Goal: Book appointment/travel/reservation

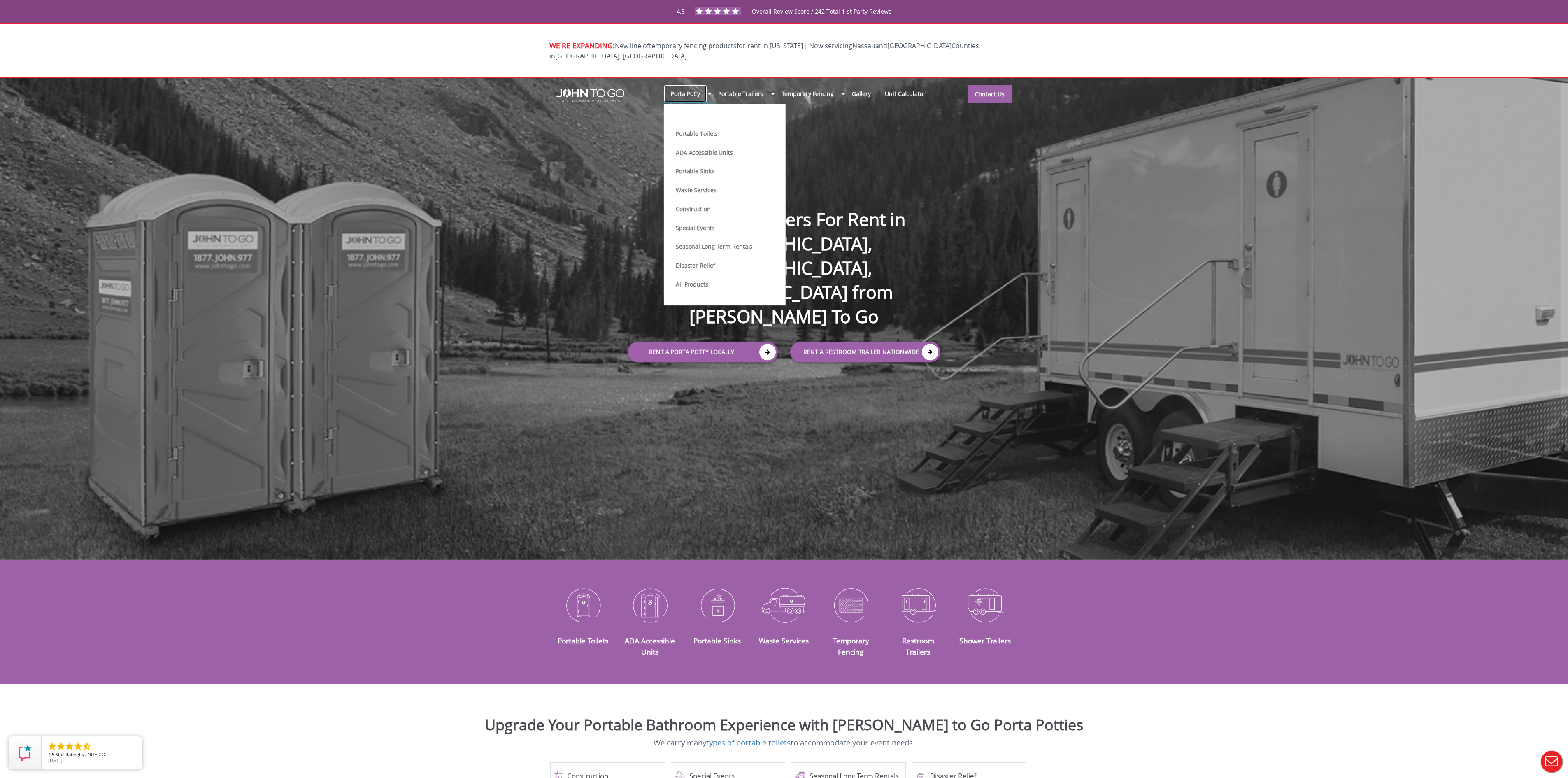
click at [691, 85] on link "Porta Potty" at bounding box center [685, 93] width 43 height 18
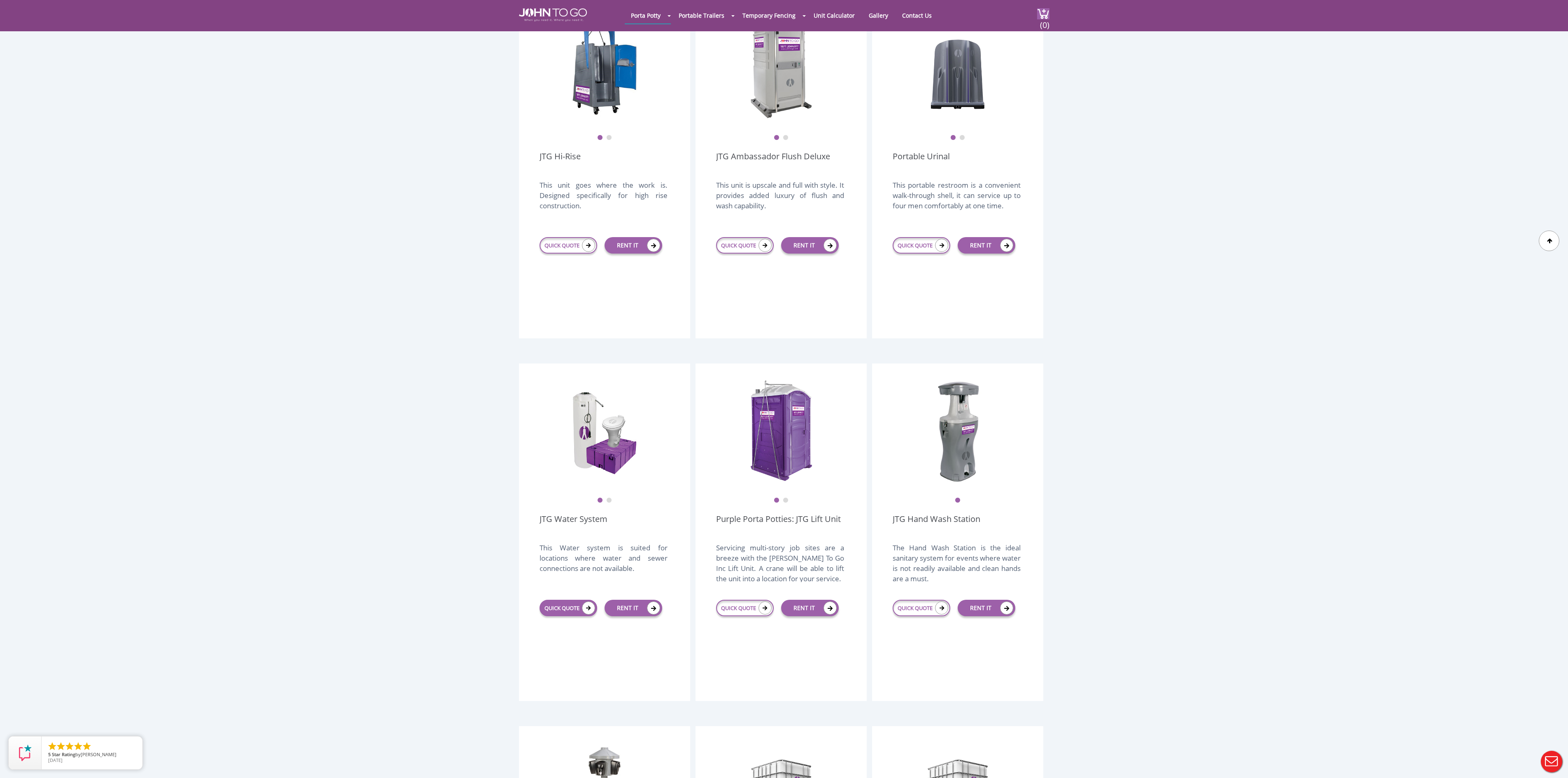
scroll to position [659, 0]
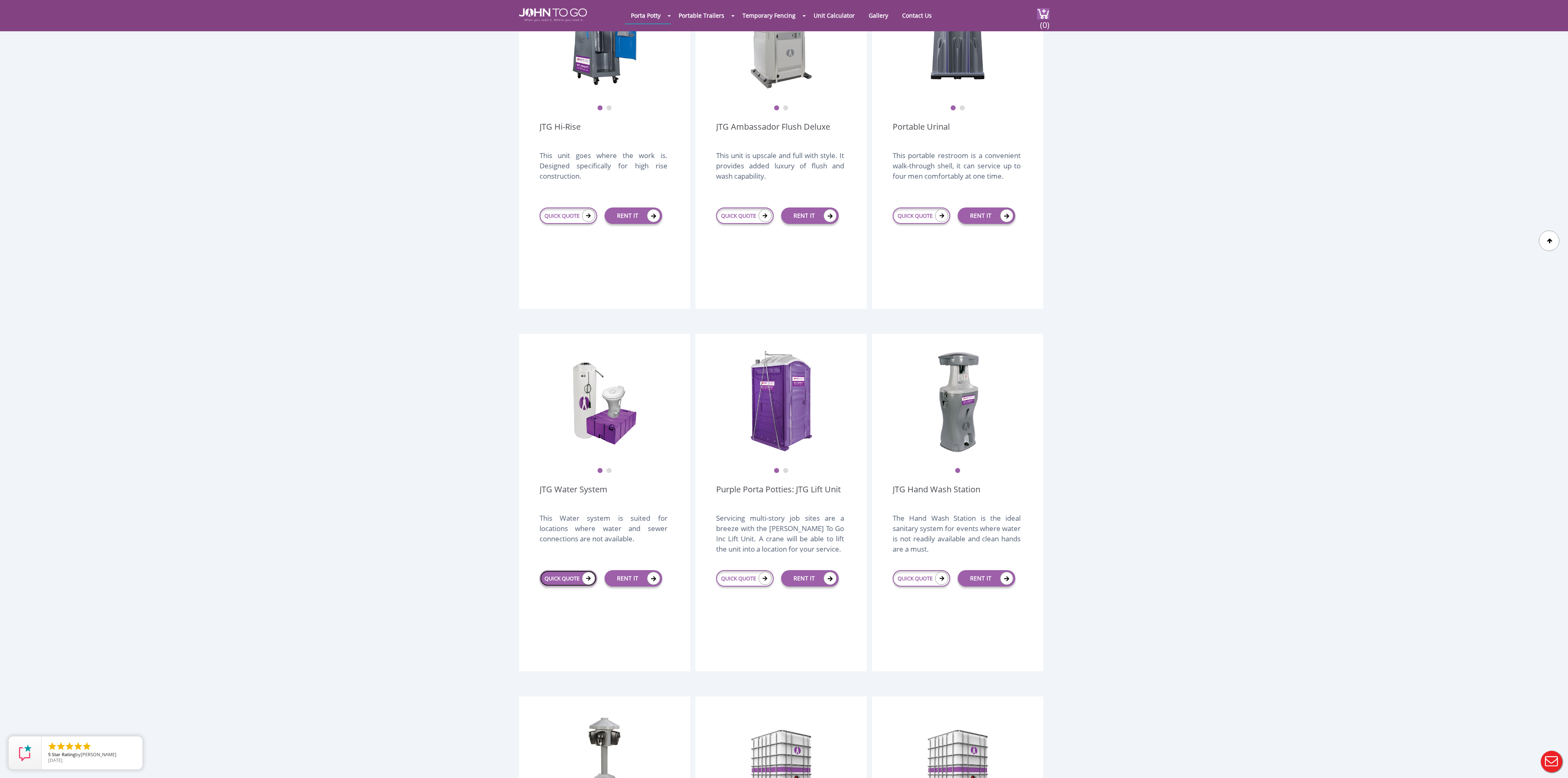
click at [559, 570] on link "QUICK QUOTE" at bounding box center [568, 578] width 58 height 16
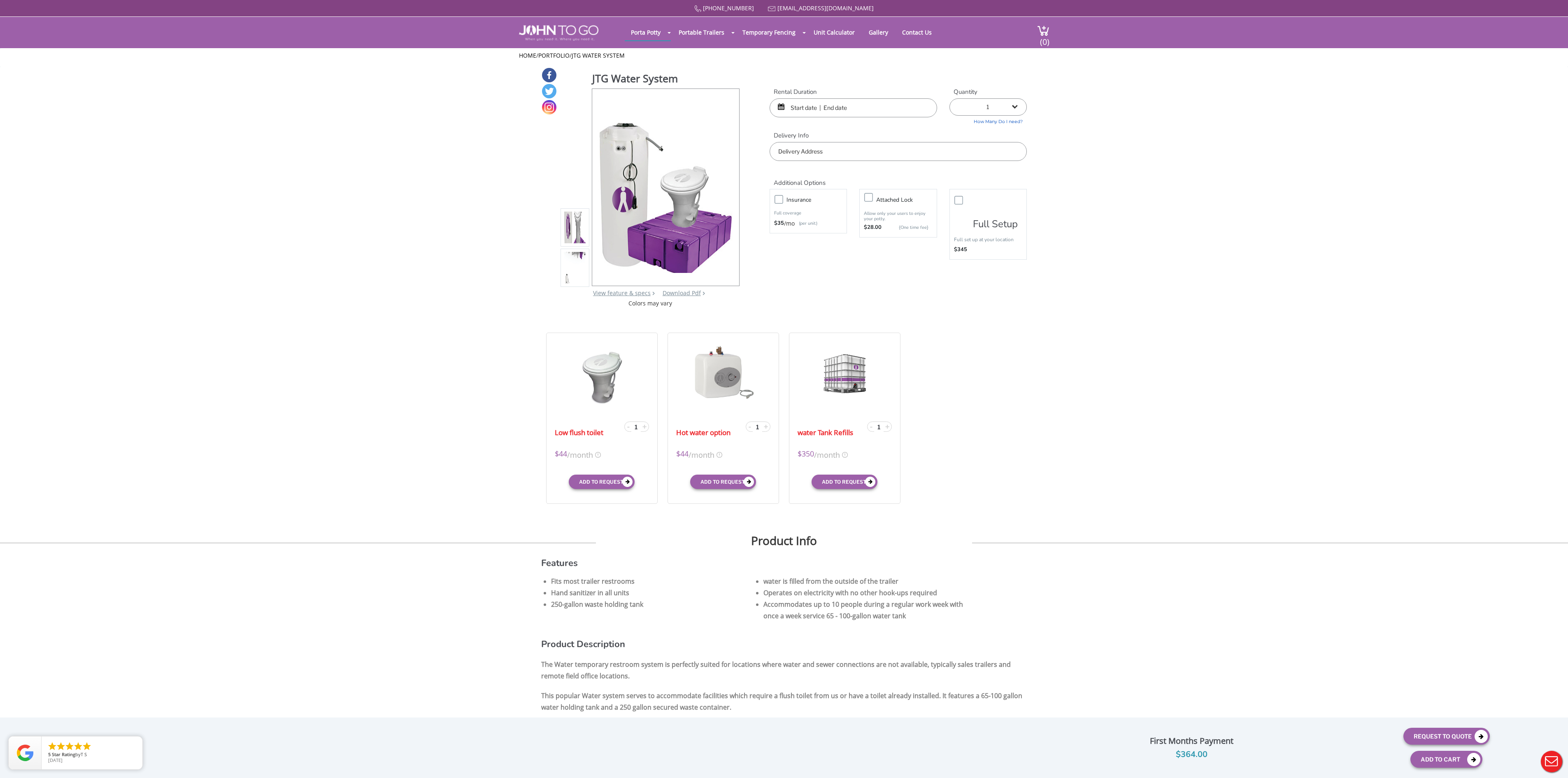
click at [790, 111] on input "text" at bounding box center [853, 108] width 167 height 19
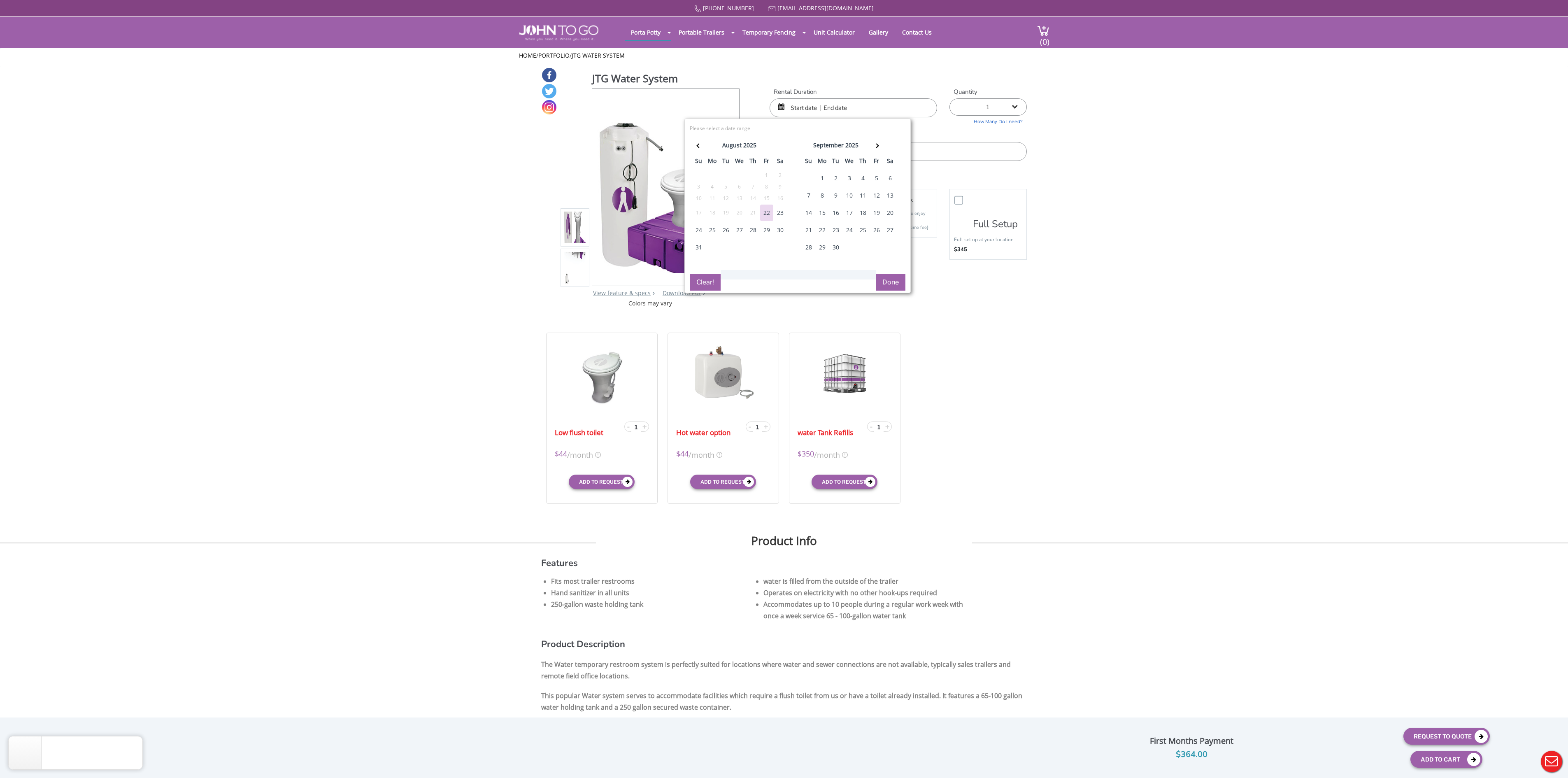
click at [816, 186] on div "1" at bounding box center [822, 178] width 13 height 16
click at [870, 155] on th at bounding box center [877, 146] width 13 height 16
click at [866, 273] on div "october 2025 su mo tu we th fr sa 28 29 30 1 2 3 4 5 6 7 8 9 10 11 12 13 14 15 …" at bounding box center [797, 210] width 215 height 148
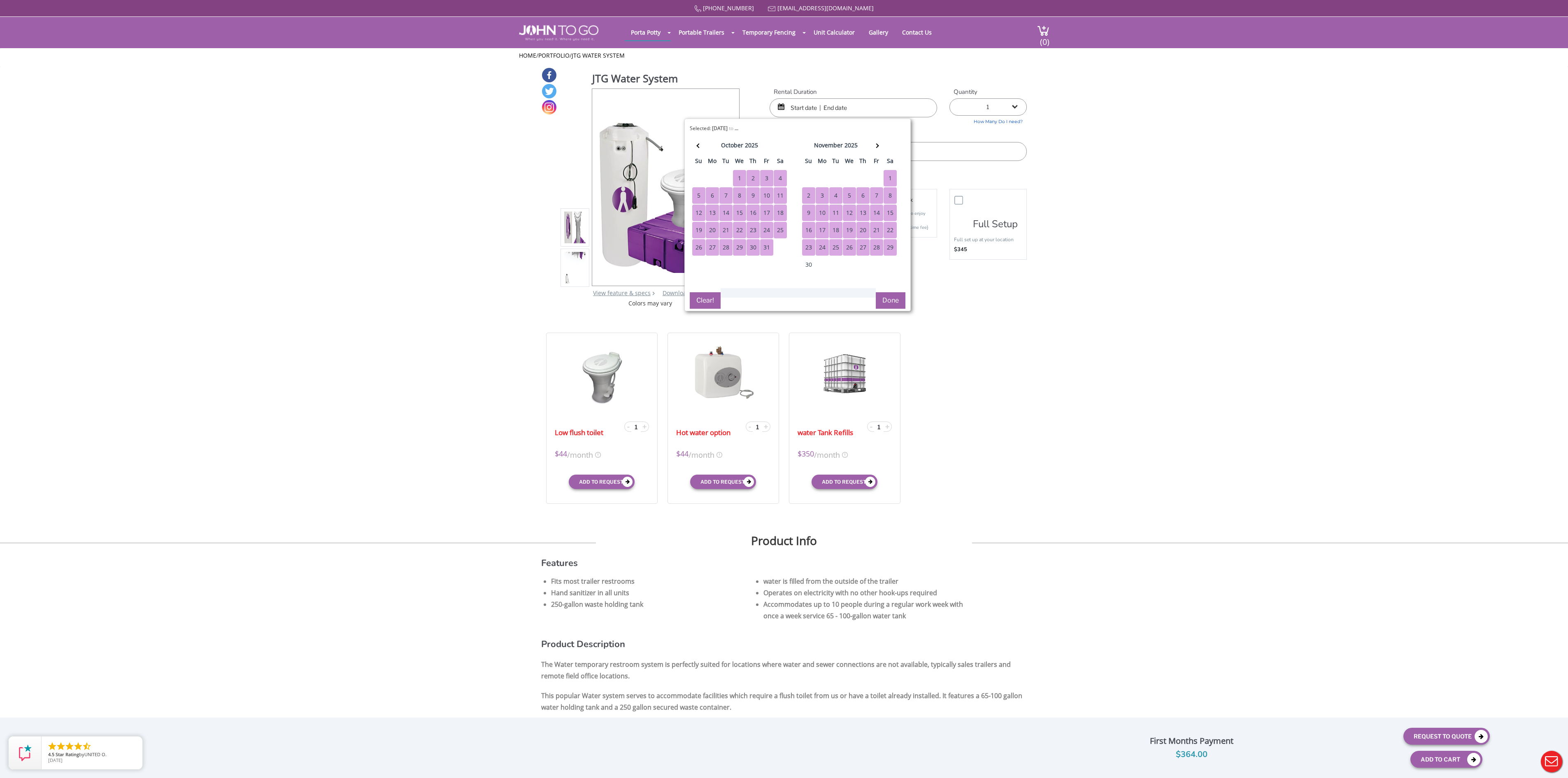
click at [884, 256] on div "29" at bounding box center [891, 247] width 13 height 16
type input "09/01/2025 to 11/29/2025"
click at [893, 309] on button "Done" at bounding box center [891, 300] width 30 height 16
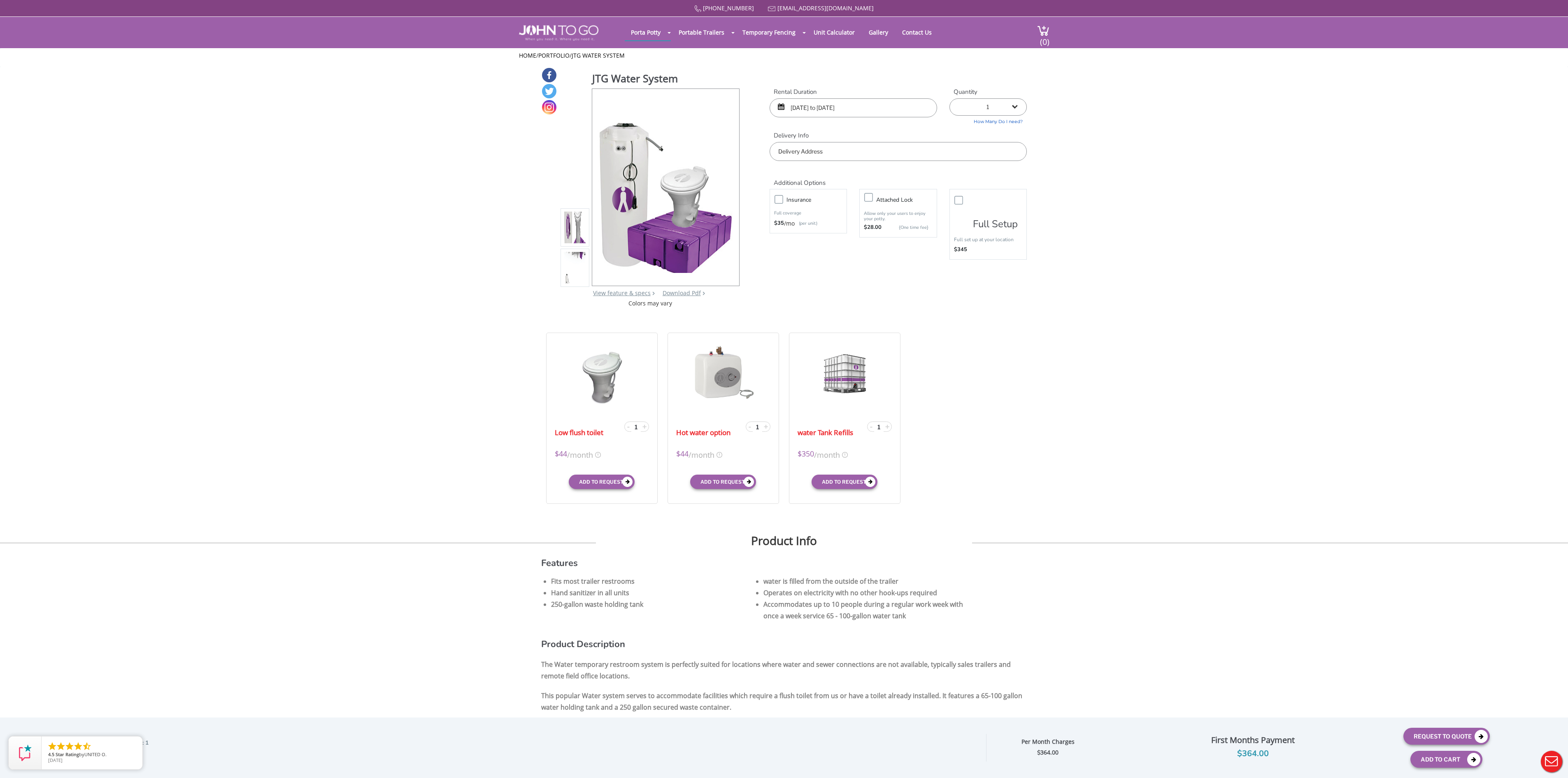
click at [815, 148] on input "text" at bounding box center [898, 151] width 257 height 19
click at [801, 150] on input "immo" at bounding box center [898, 151] width 257 height 19
type input "Immokalee, FL, USA"
click at [981, 306] on div "JTG Water System View feature & specs Download Pdf Product PDF Addon PDF Colors…" at bounding box center [784, 187] width 486 height 240
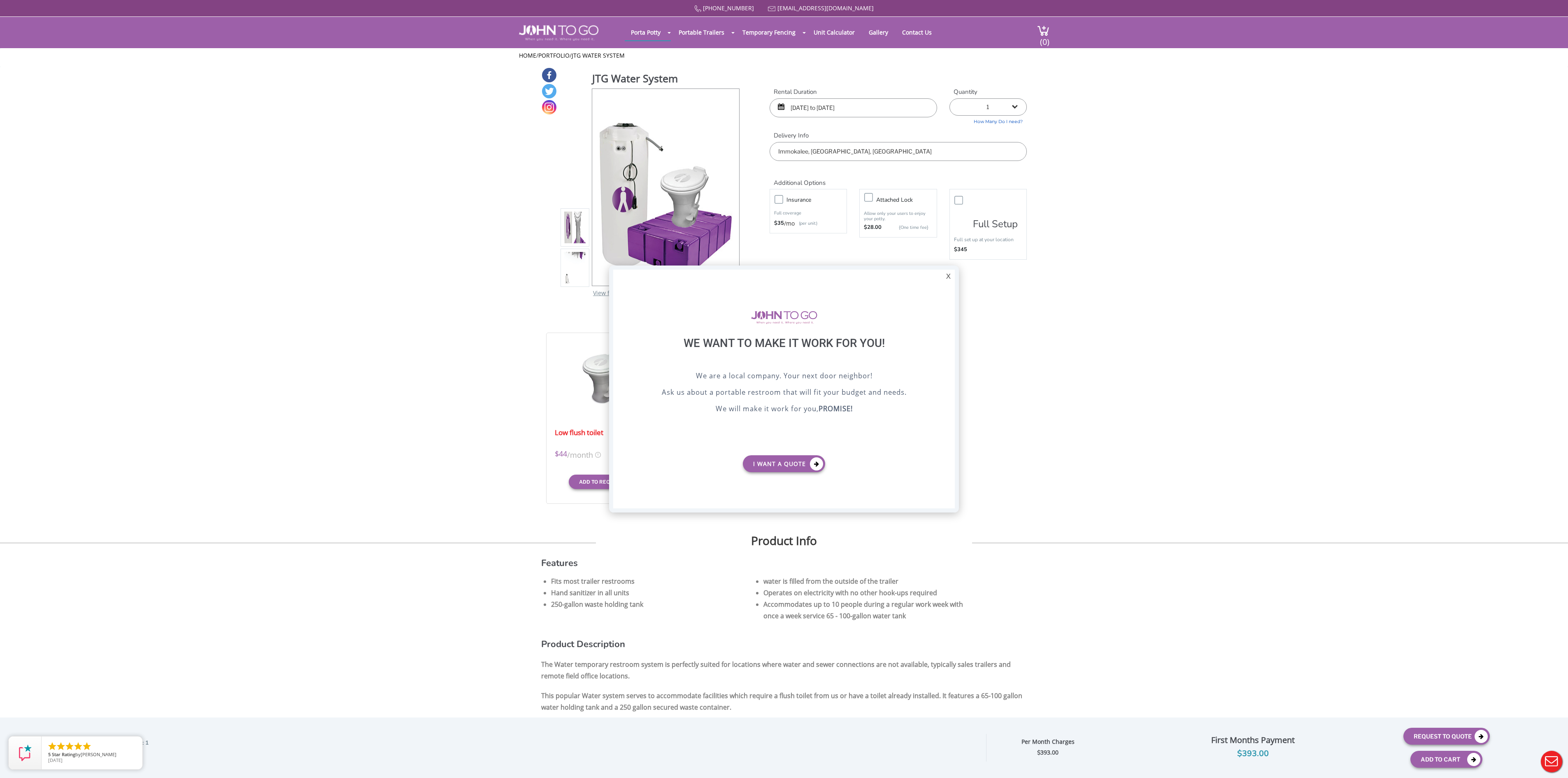
click at [323, 267] on div at bounding box center [784, 389] width 1568 height 778
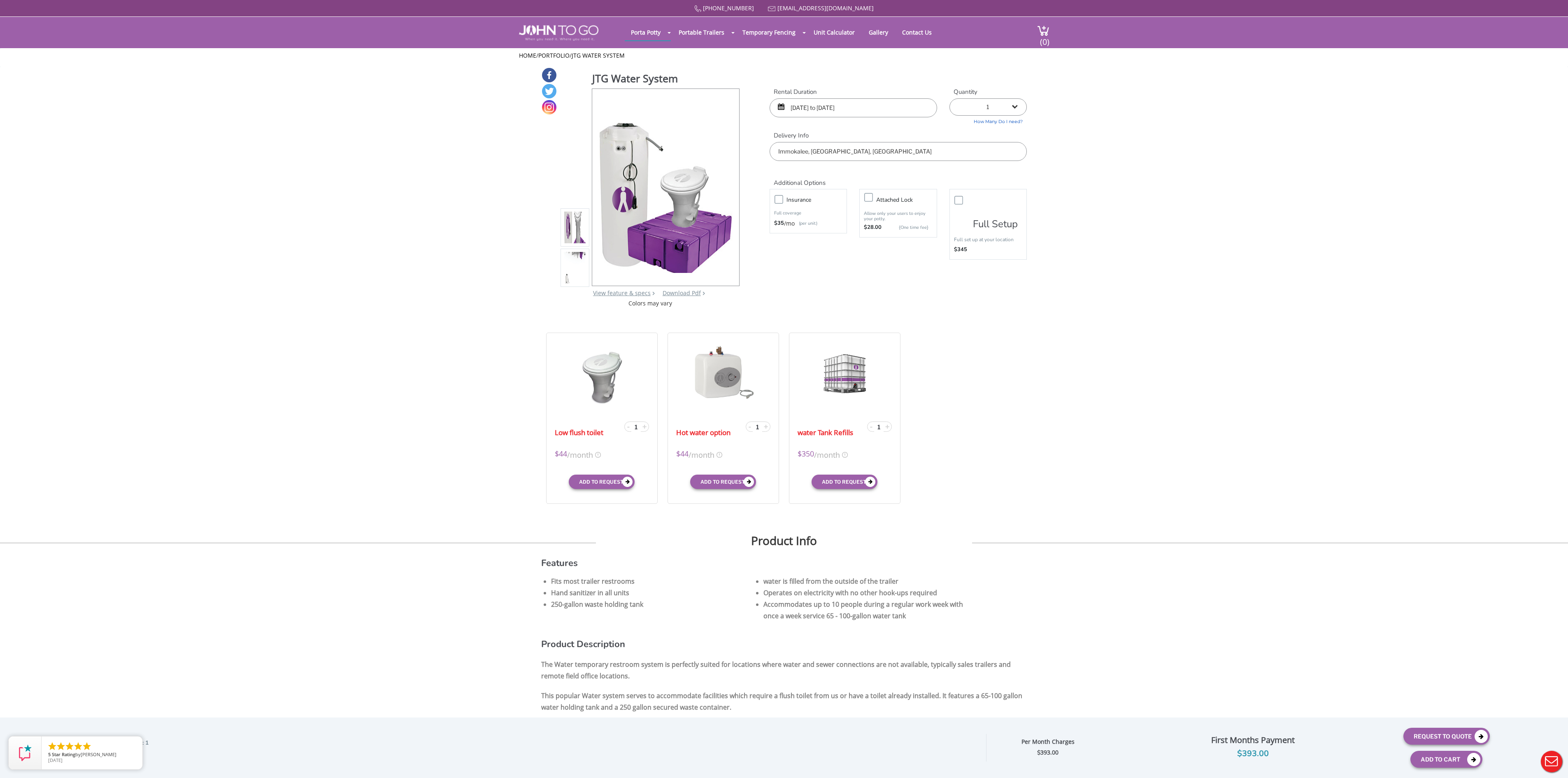
click at [380, 91] on div "JTG Water System View feature & specs Download Pdf Product PDF Addon PDF Colors…" at bounding box center [784, 704] width 1568 height 1274
click at [0, 61] on div "Home / Portfolio / JTG Water System" at bounding box center [784, 57] width 1568 height 19
